Goal: Task Accomplishment & Management: Complete application form

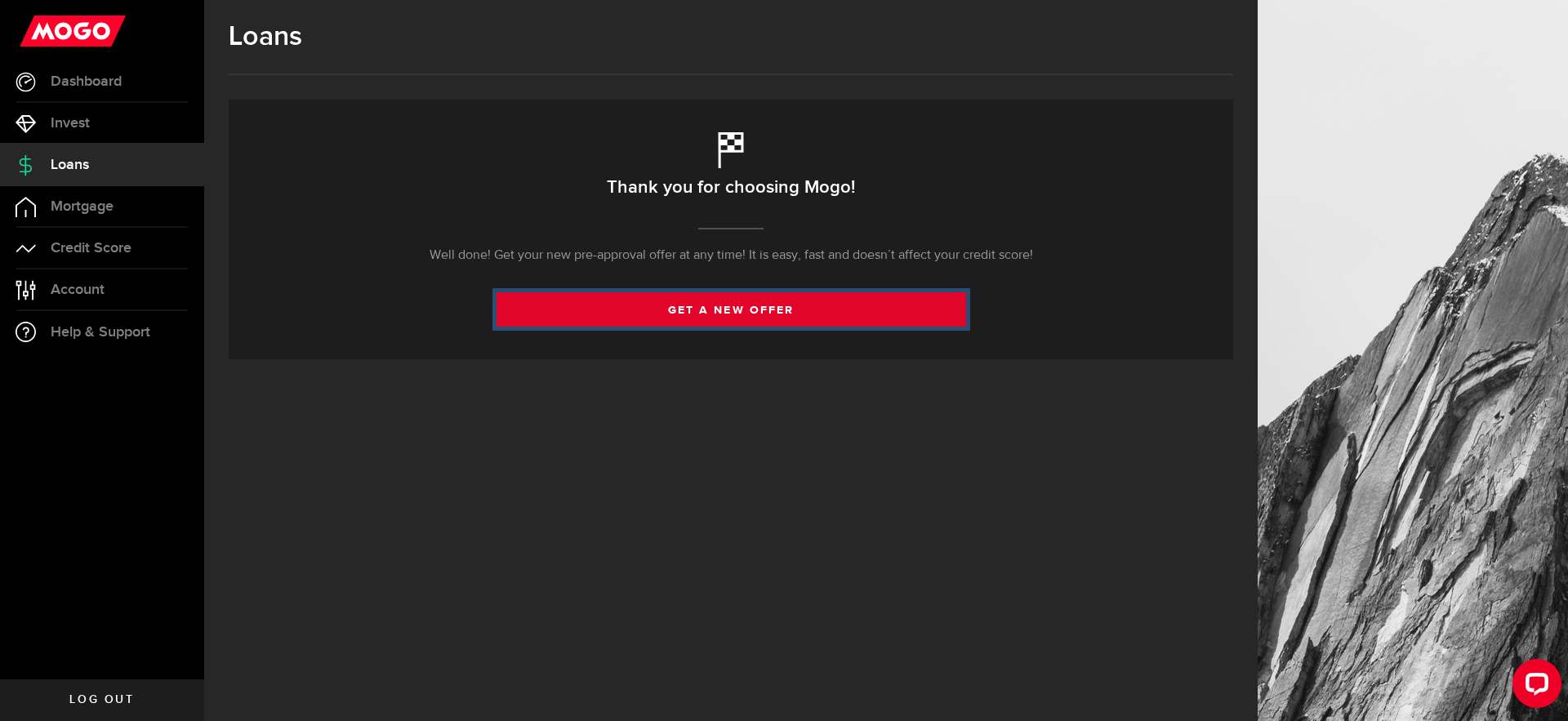
click at [752, 311] on link "get a new offer" at bounding box center [731, 309] width 469 height 34
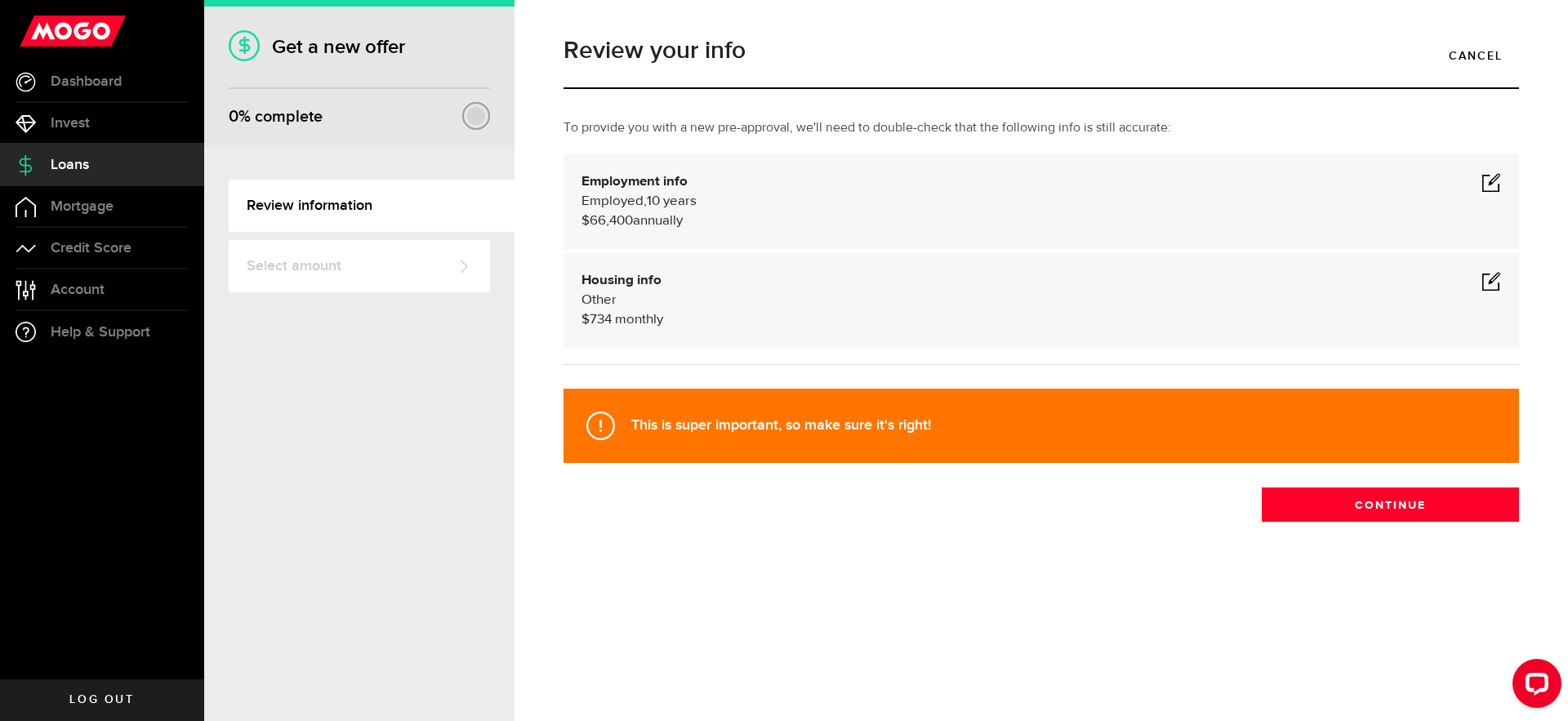
click at [1494, 185] on span at bounding box center [1491, 181] width 19 height 19
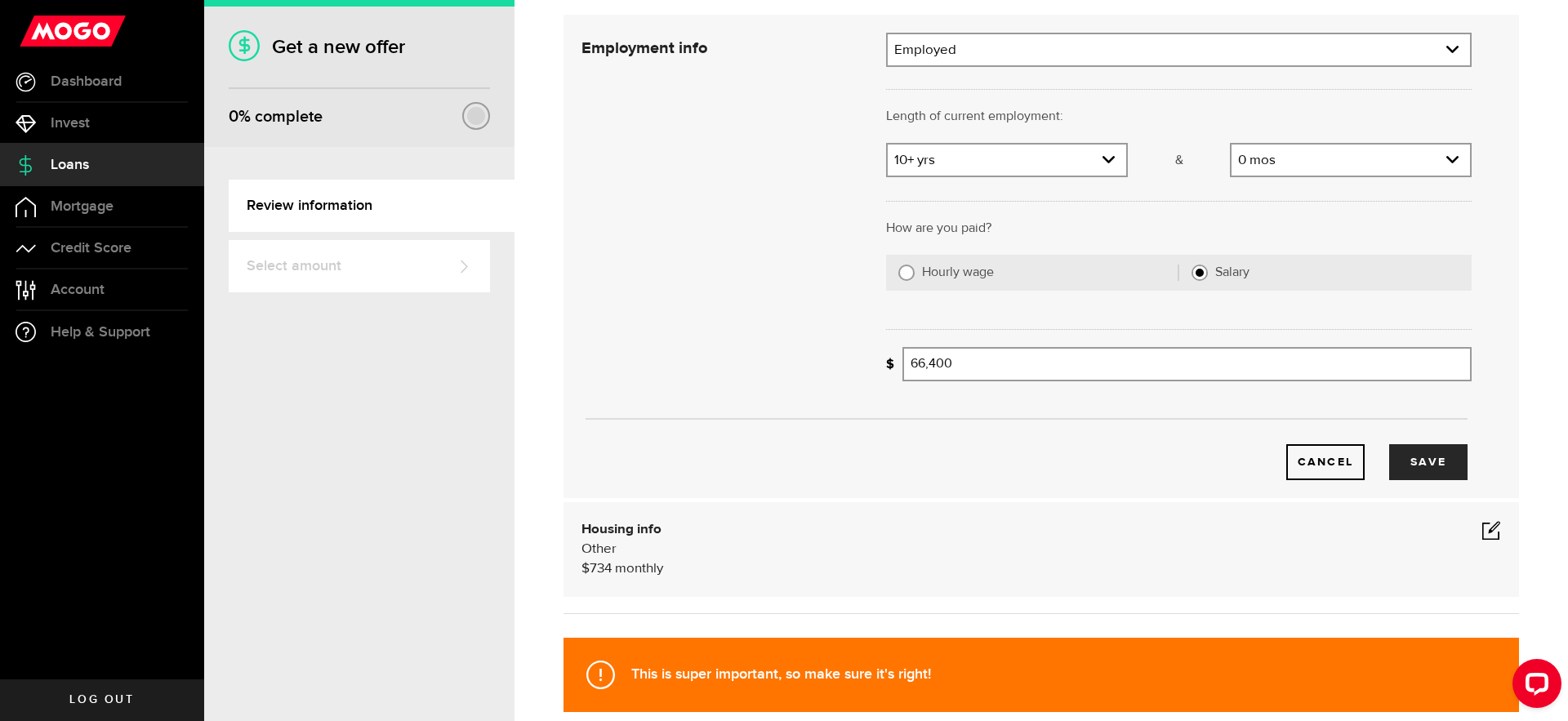
scroll to position [156, 0]
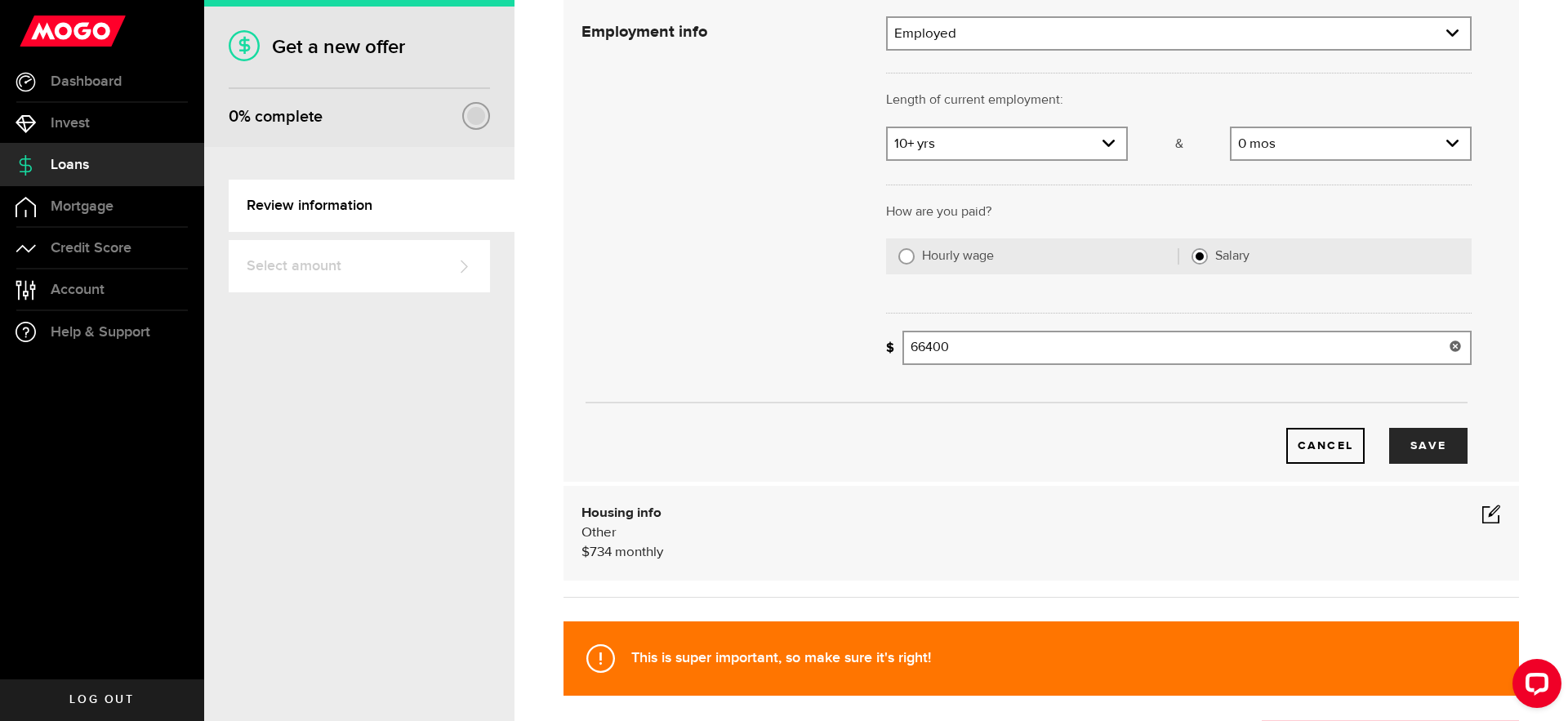
drag, startPoint x: 1038, startPoint y: 352, endPoint x: 881, endPoint y: 347, distance: 157.1
click at [870, 346] on div "Employment info Employment type What's your employment situation like? Employed…" at bounding box center [1026, 240] width 915 height 448
type input "74,300"
click at [728, 296] on div "Cancel Save" at bounding box center [1026, 240] width 939 height 448
click at [1426, 448] on button "Save" at bounding box center [1427, 446] width 78 height 36
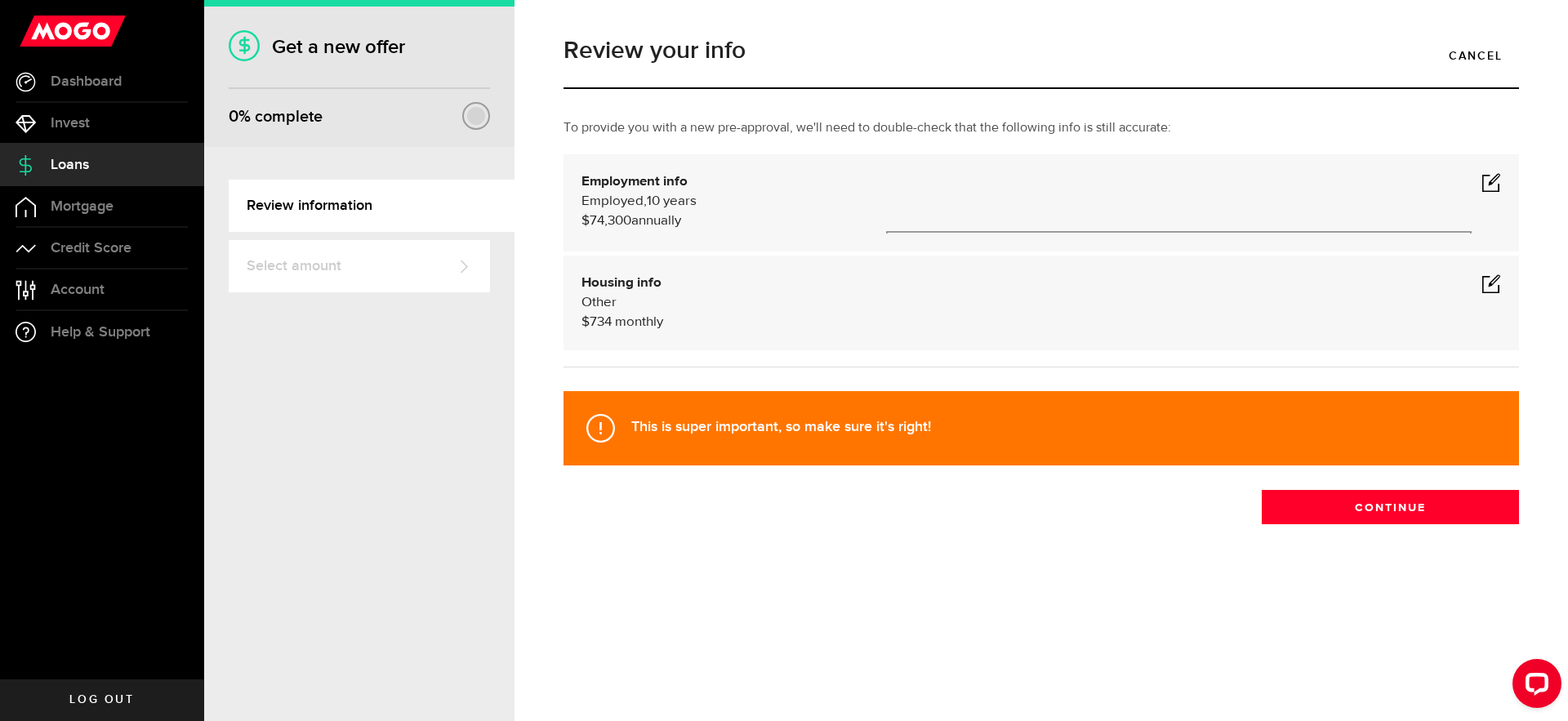
scroll to position [0, 0]
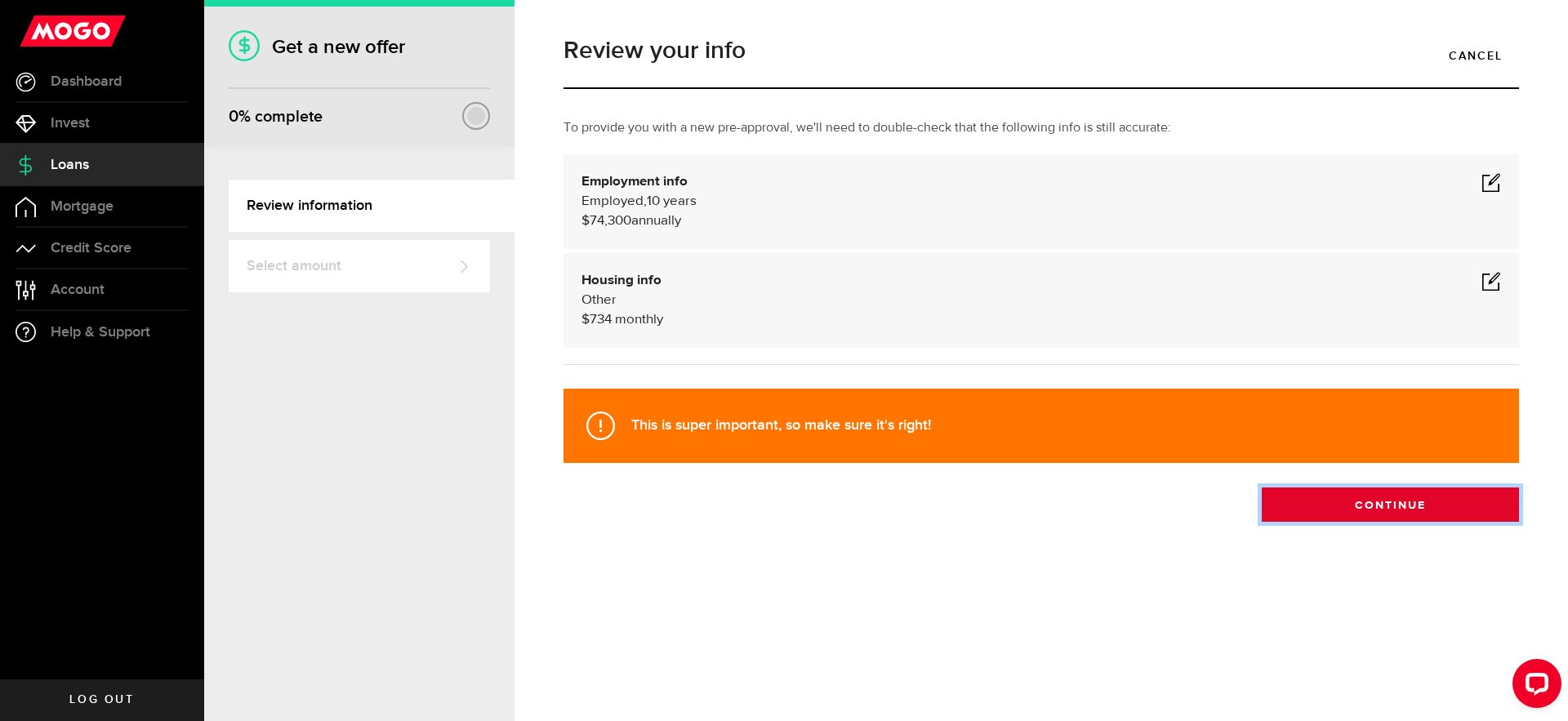
click at [1395, 505] on button "Continue" at bounding box center [1389, 505] width 257 height 34
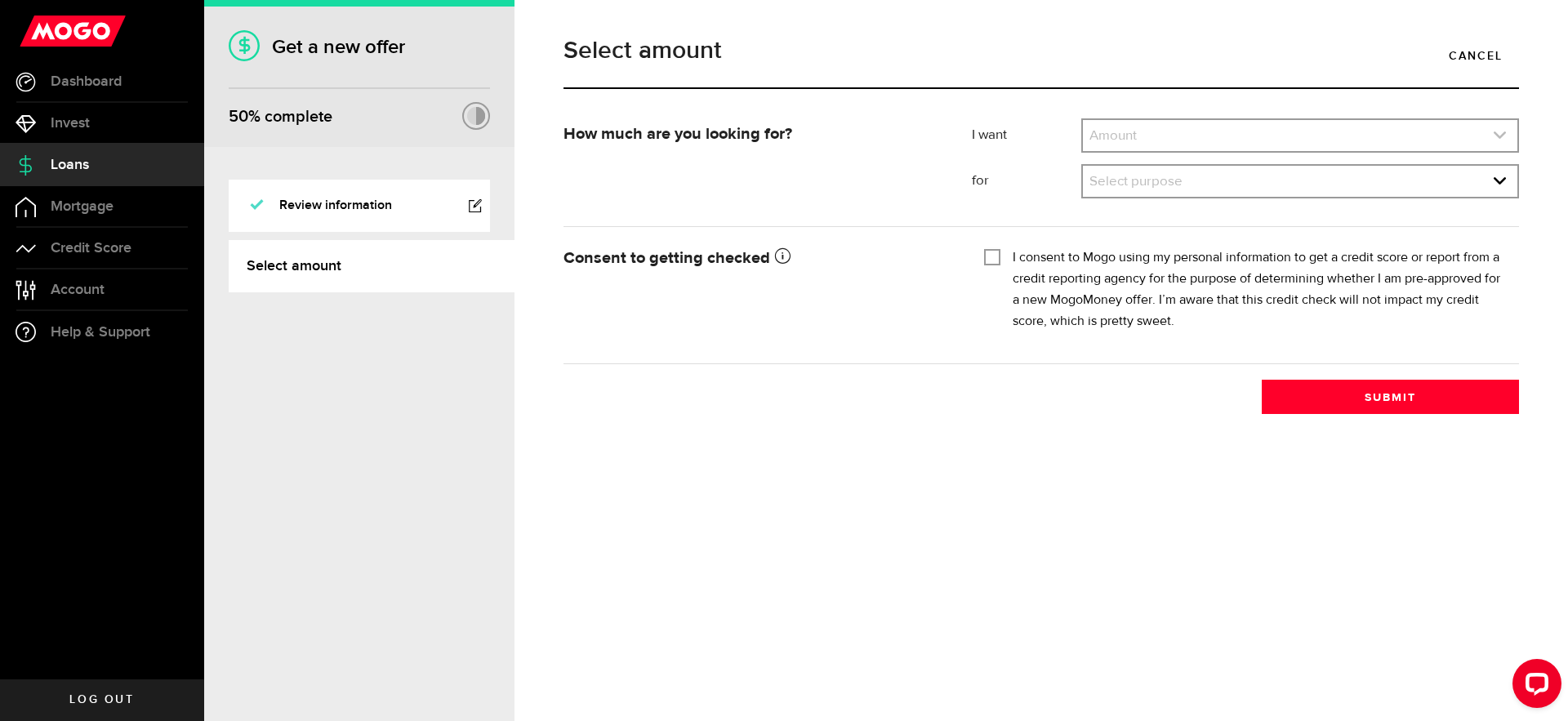
click at [1414, 141] on link "expand select" at bounding box center [1300, 135] width 434 height 31
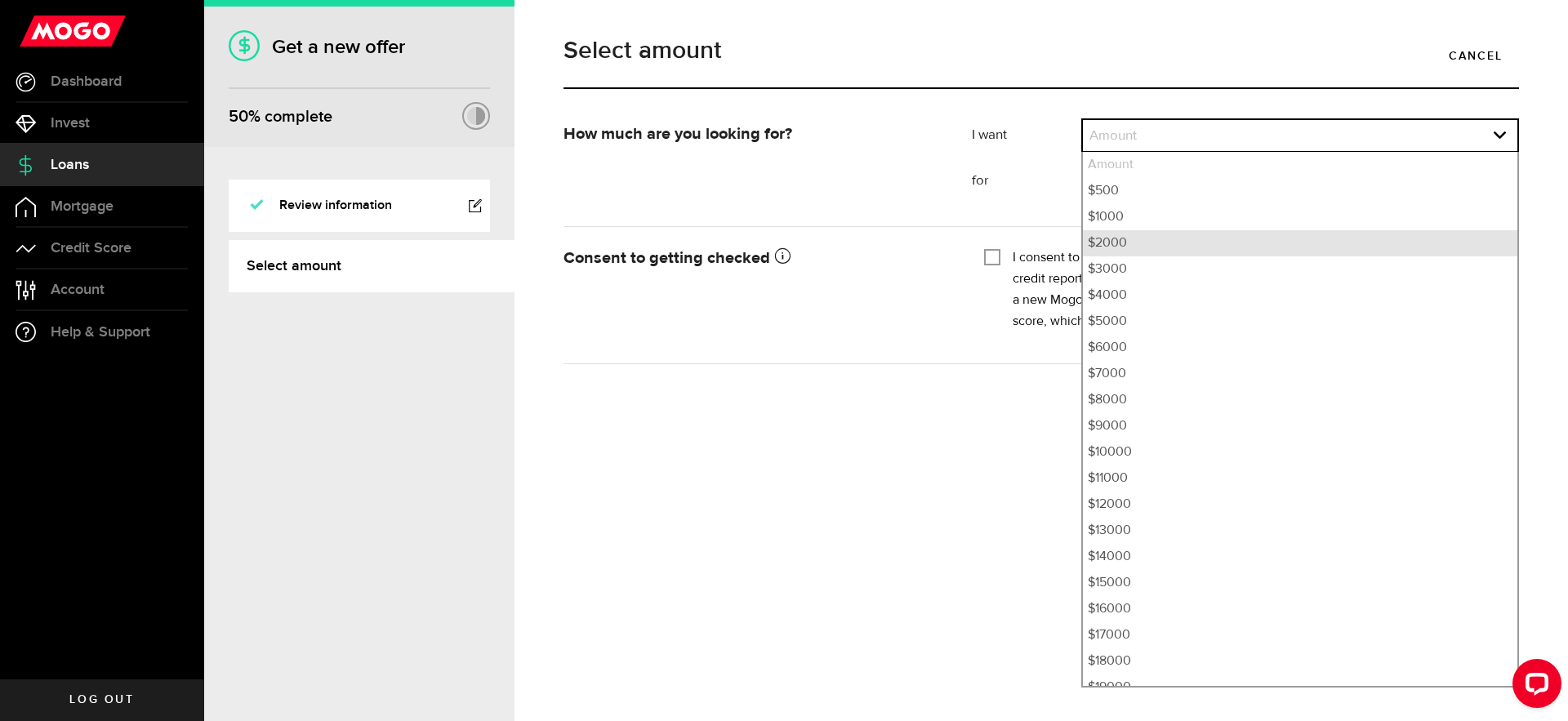
click at [1116, 243] on li "$2000" at bounding box center [1300, 243] width 434 height 26
select select "2000"
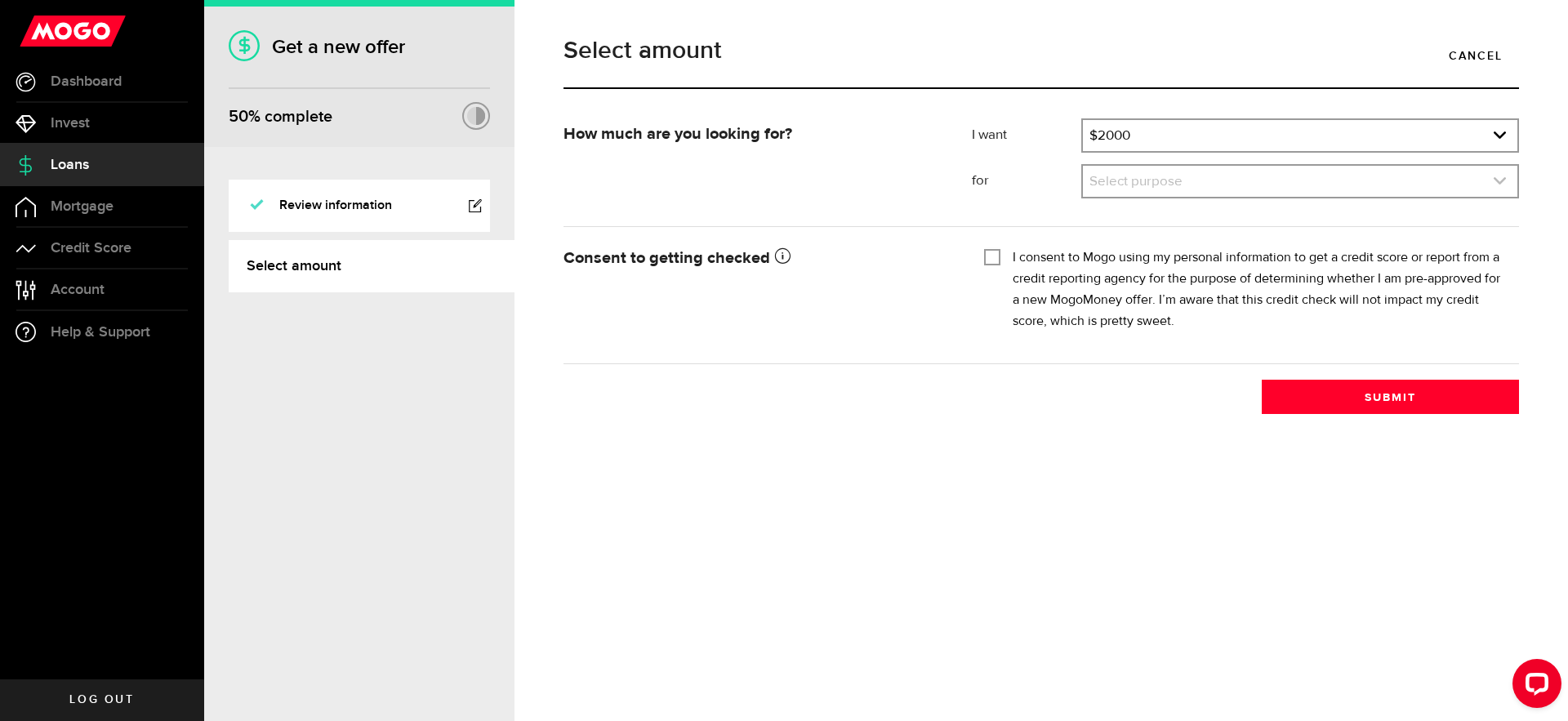
click at [1220, 177] on link "expand select" at bounding box center [1300, 181] width 434 height 31
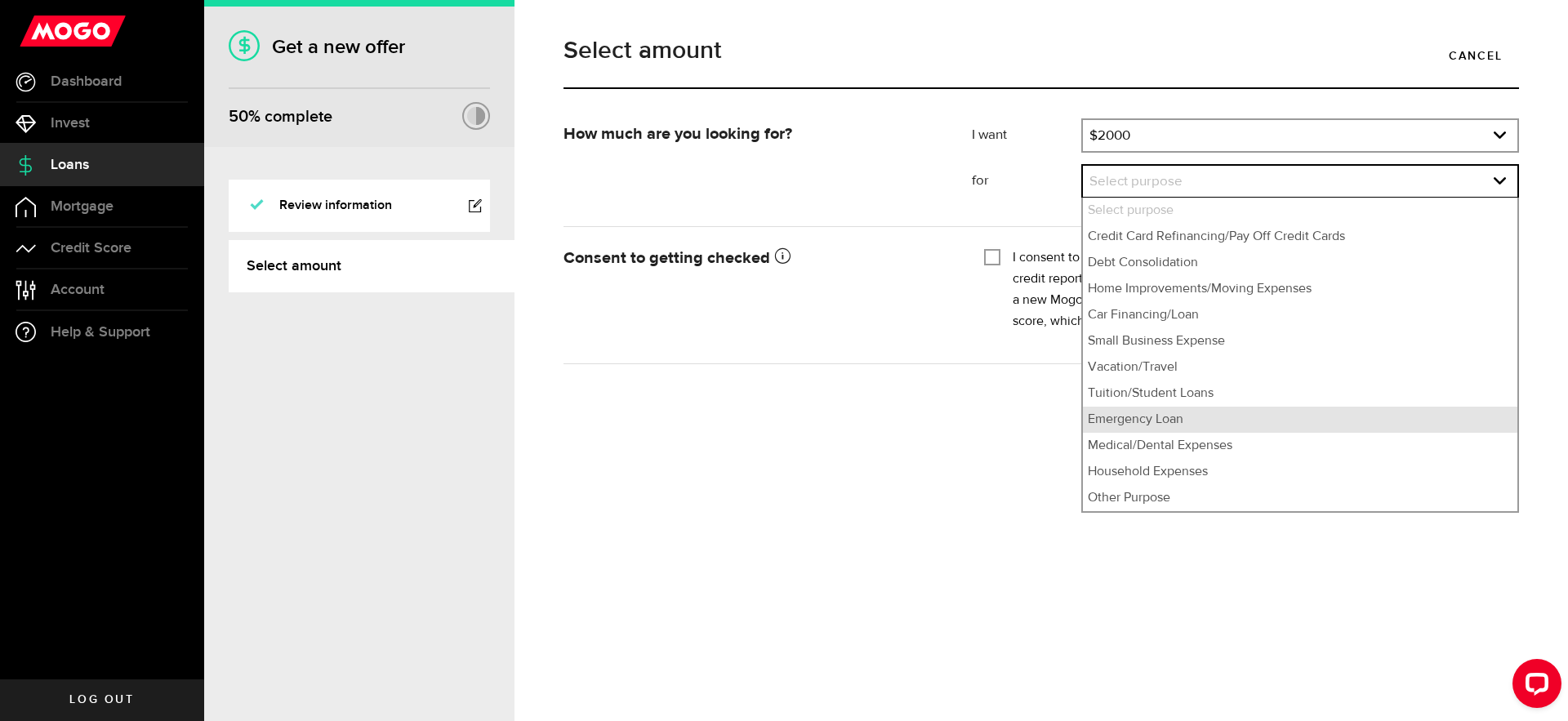
click at [1191, 421] on li "Emergency Loan" at bounding box center [1300, 420] width 434 height 26
select select "Emergency Loan"
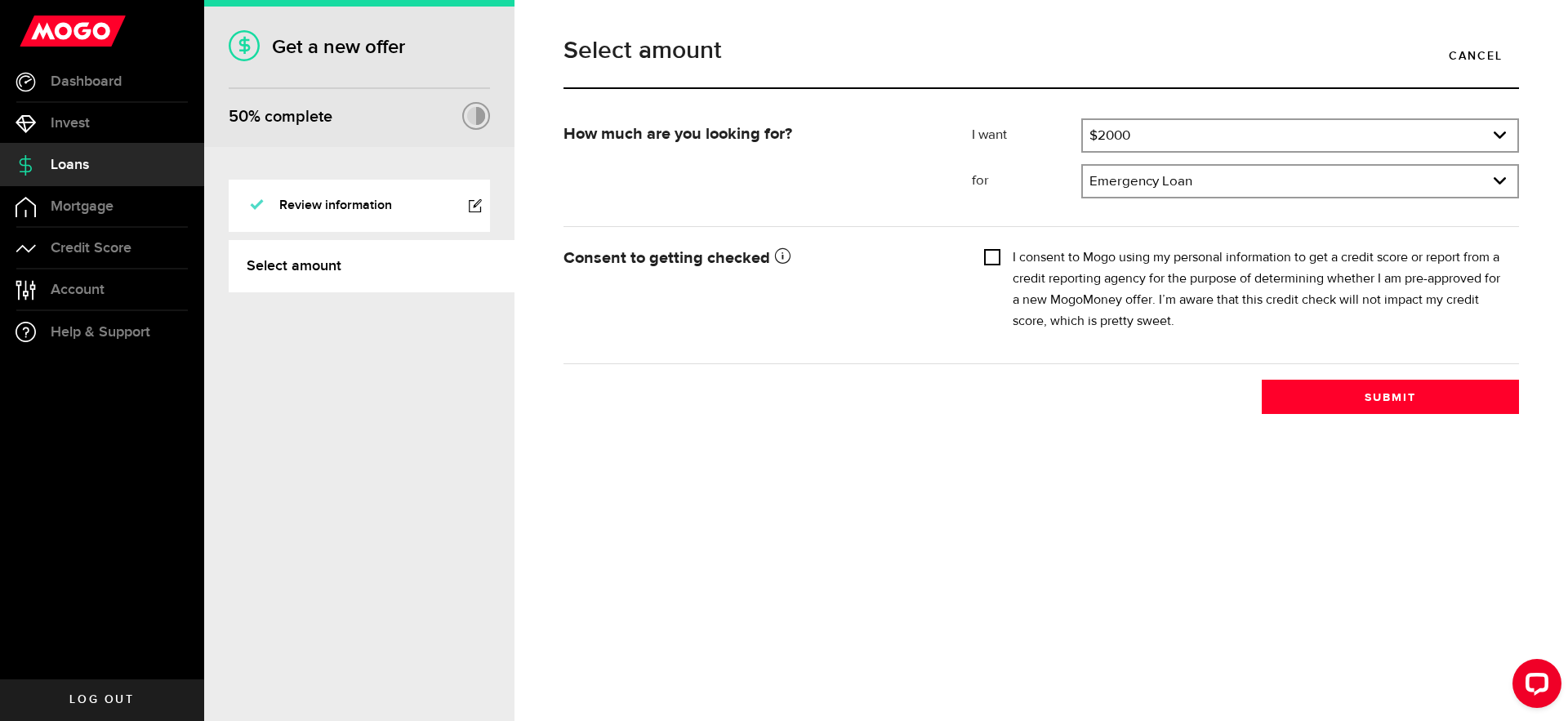
click at [988, 259] on input "I consent to Mogo using my personal information to get a credit score or report…" at bounding box center [992, 256] width 17 height 17
checkbox input "true"
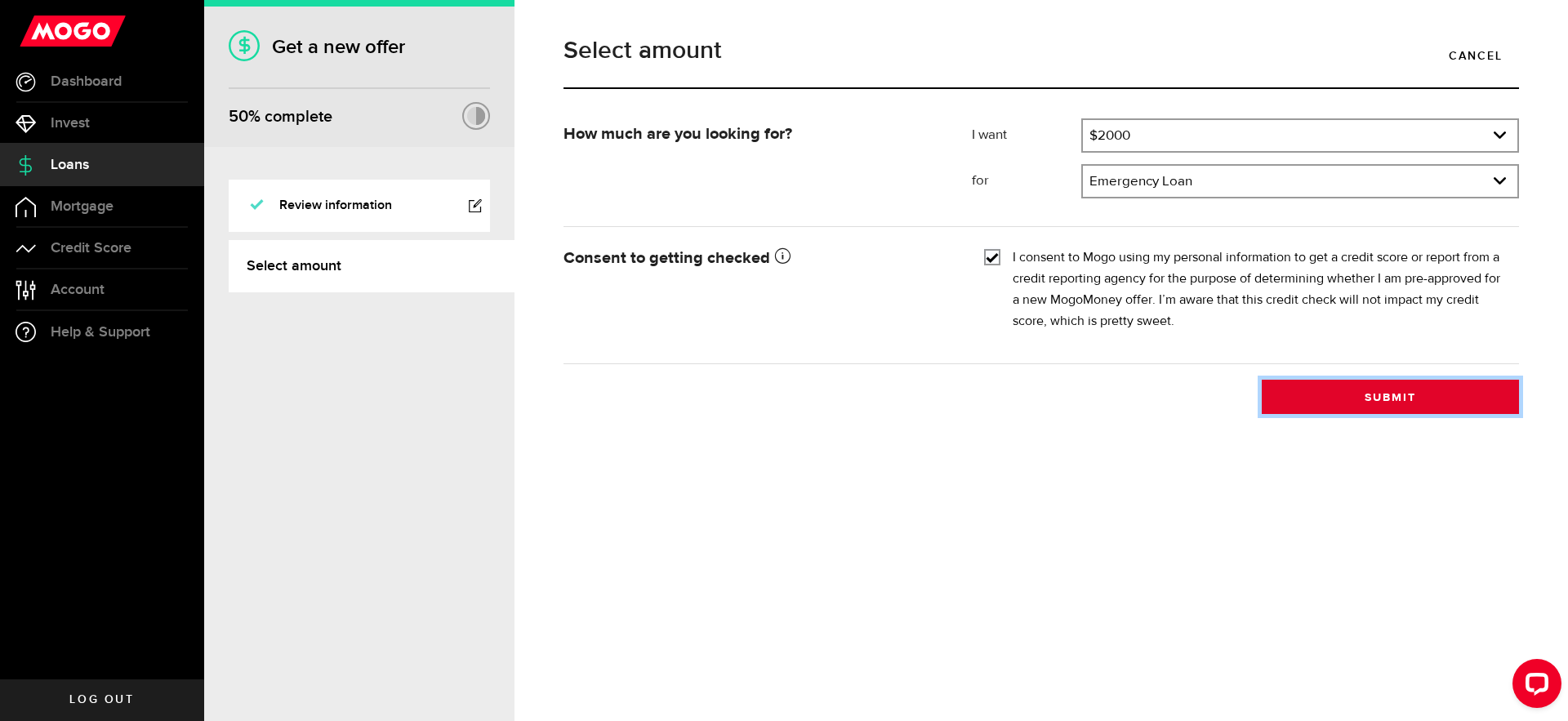
click at [1398, 401] on button "Submit" at bounding box center [1389, 397] width 257 height 34
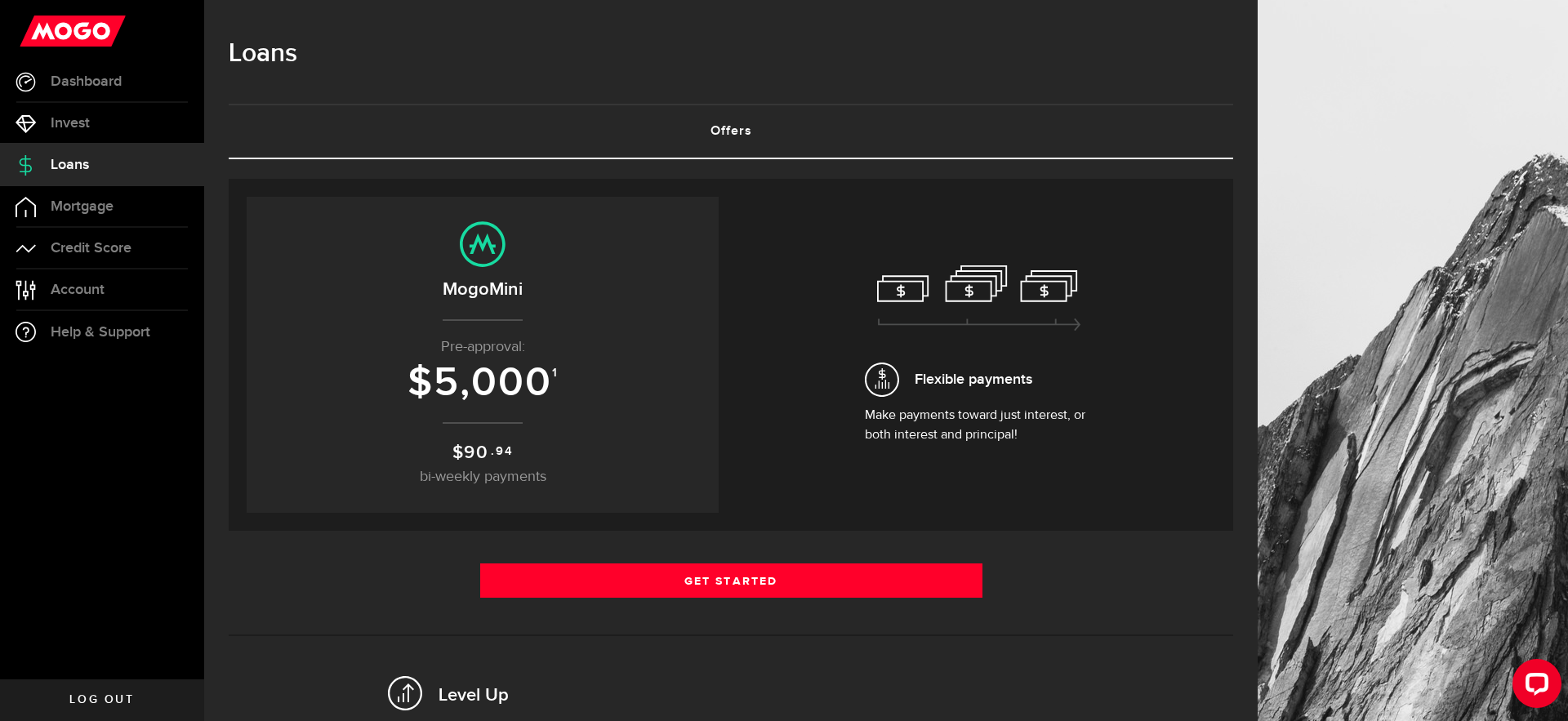
scroll to position [4, 0]
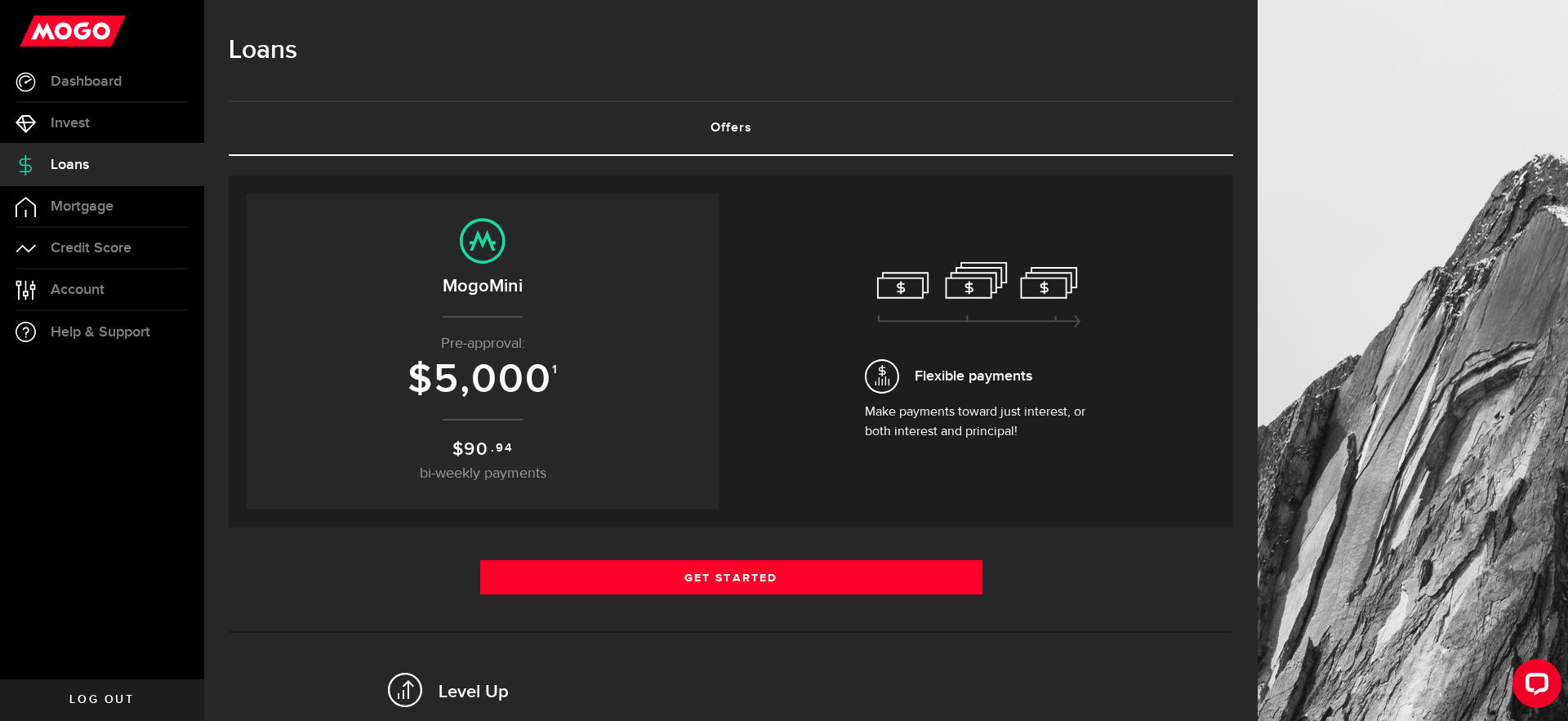
click at [101, 699] on span "Log out" at bounding box center [101, 700] width 64 height 11
